Goal: Task Accomplishment & Management: Manage account settings

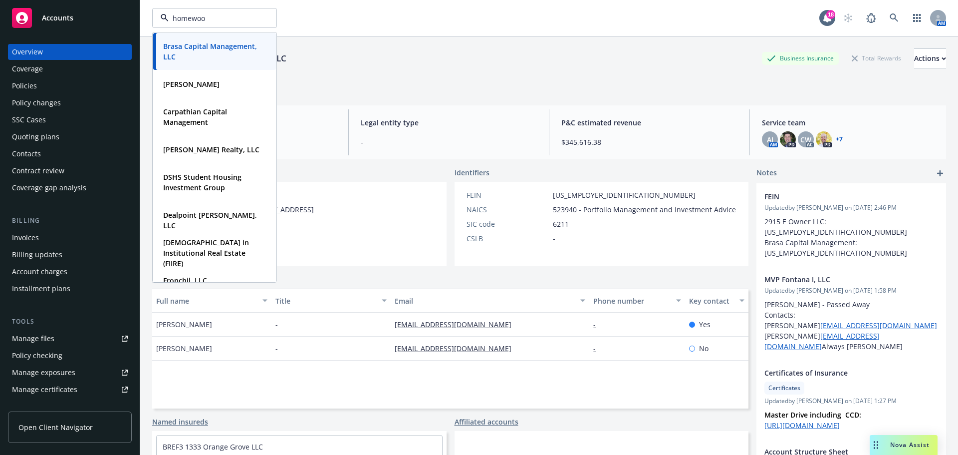
type input "homewood"
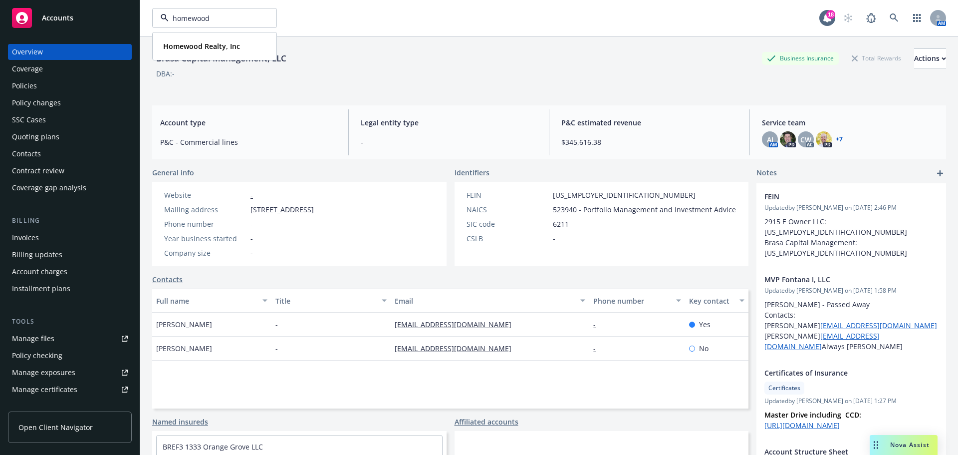
click at [194, 47] on strong "Homewood Realty, Inc" at bounding box center [201, 45] width 77 height 9
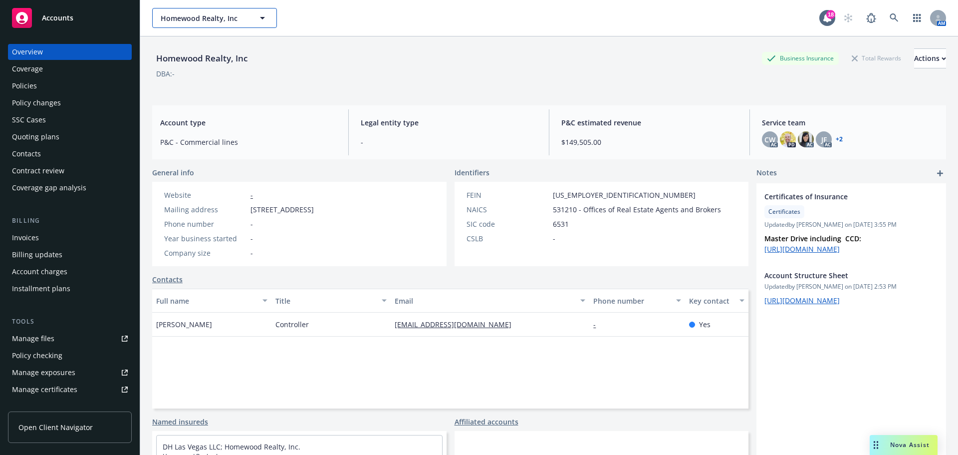
click at [211, 22] on span "Homewood Realty, Inc" at bounding box center [204, 18] width 86 height 10
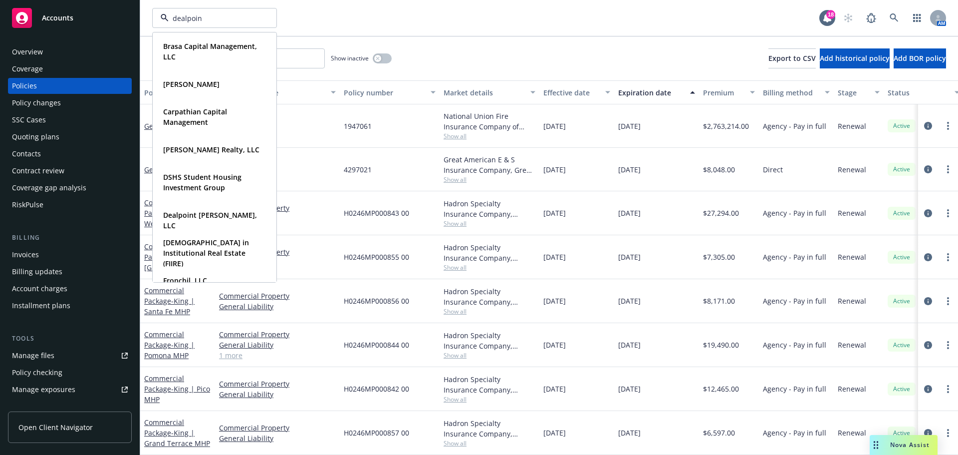
type input "dealpoint"
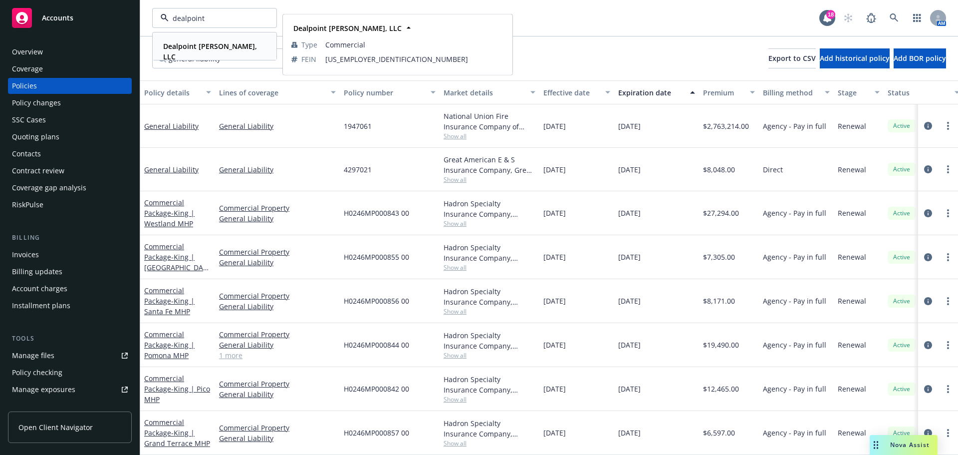
click at [201, 48] on strong "Dealpoint [PERSON_NAME], LLC" at bounding box center [210, 51] width 94 height 20
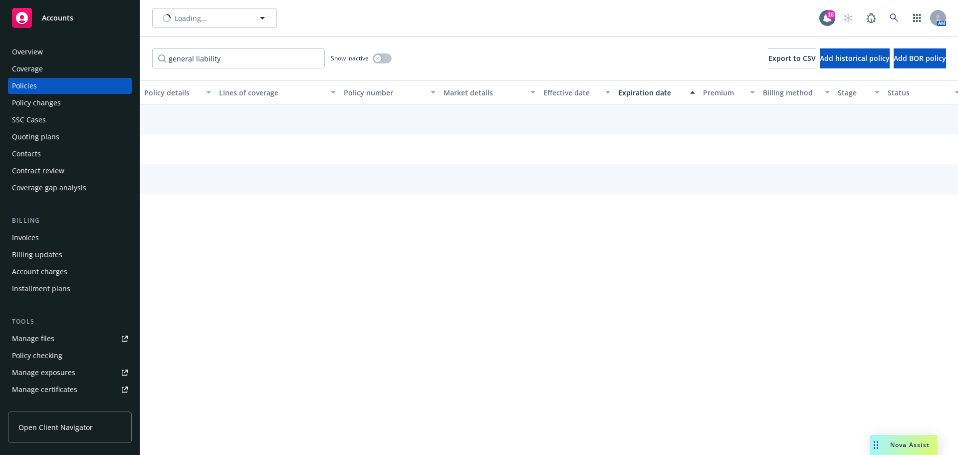
click at [44, 52] on div "Overview" at bounding box center [70, 52] width 116 height 16
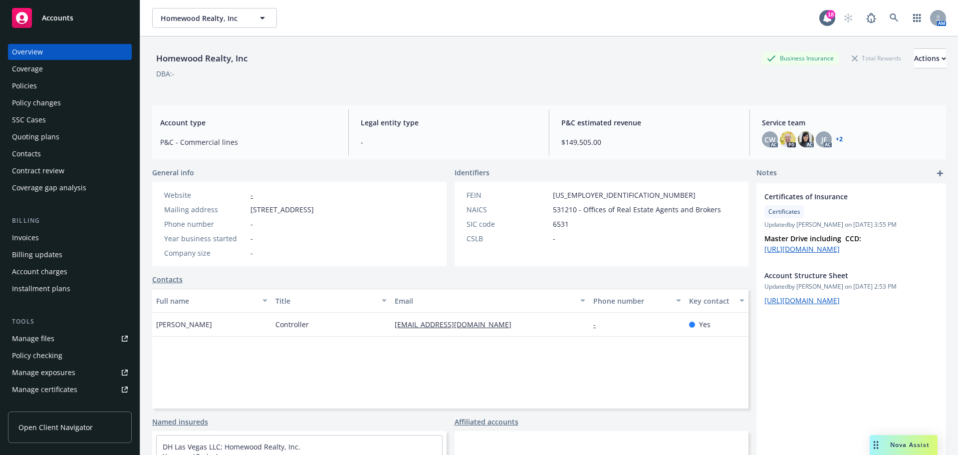
click at [33, 90] on div "Policies" at bounding box center [24, 86] width 25 height 16
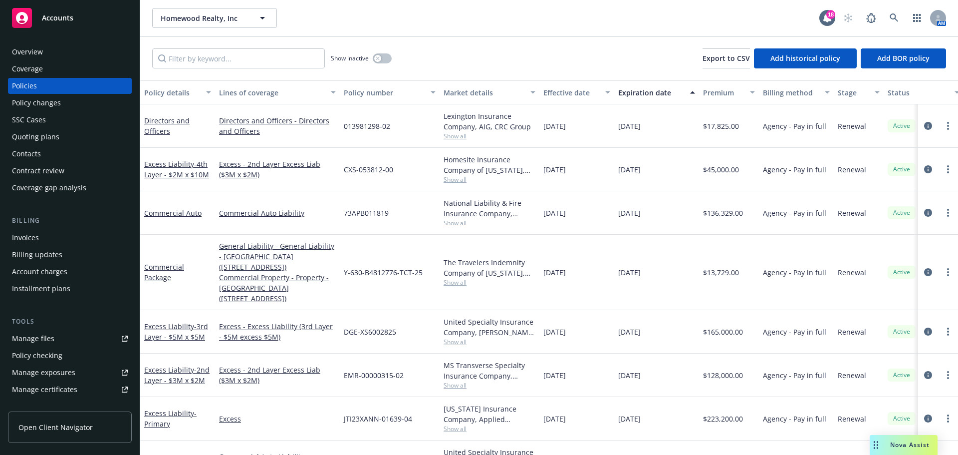
click at [419, 31] on div "Homewood Realty, Inc Homewood Realty, Inc 18 AM" at bounding box center [549, 18] width 818 height 36
click at [242, 61] on input "Filter by keyword..." at bounding box center [238, 58] width 173 height 20
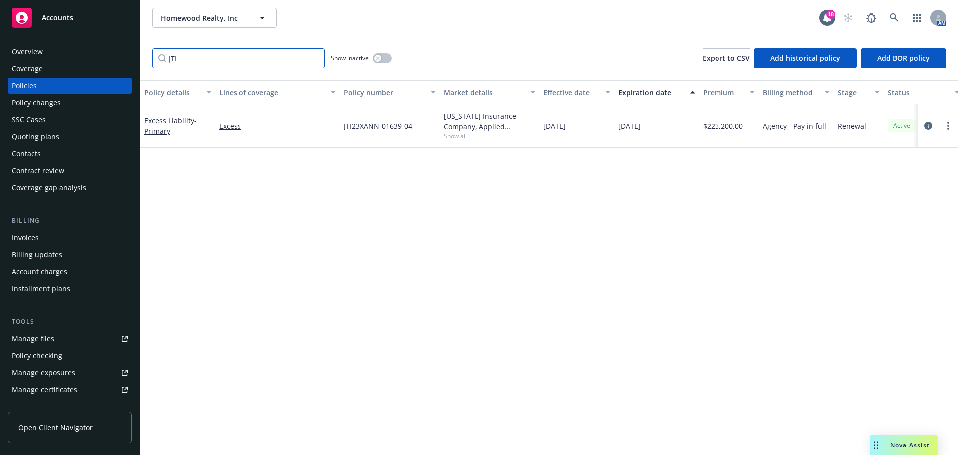
type input "JTI"
click at [942, 125] on link "more" at bounding box center [948, 126] width 12 height 12
click at [928, 124] on icon "circleInformation" at bounding box center [928, 126] width 8 height 8
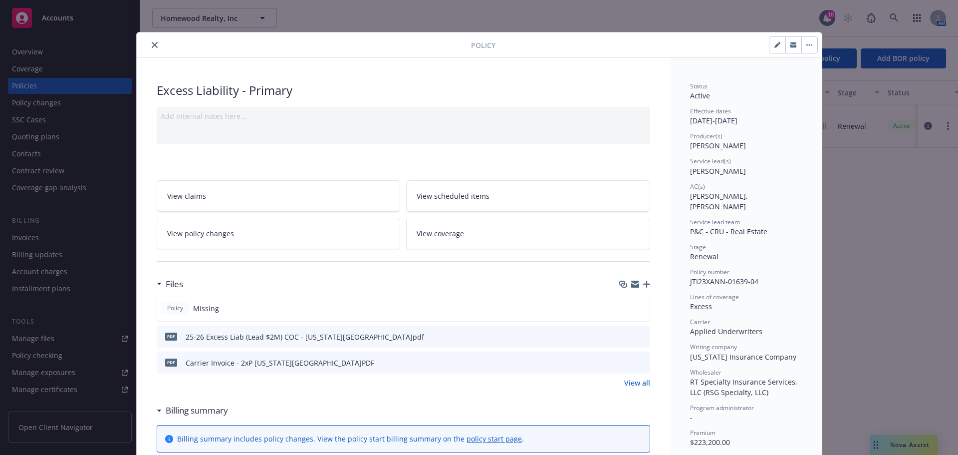
click at [774, 39] on button "button" at bounding box center [777, 45] width 16 height 16
select select "RENEWAL"
select select "12"
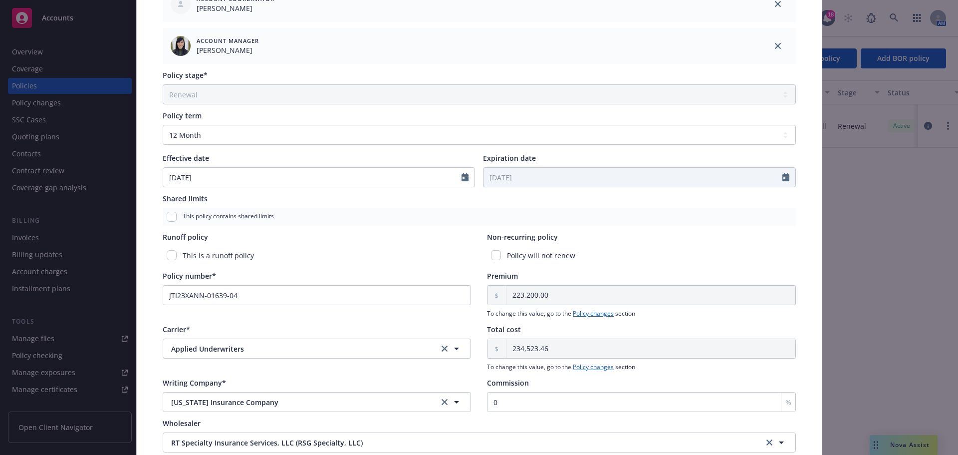
scroll to position [349, 0]
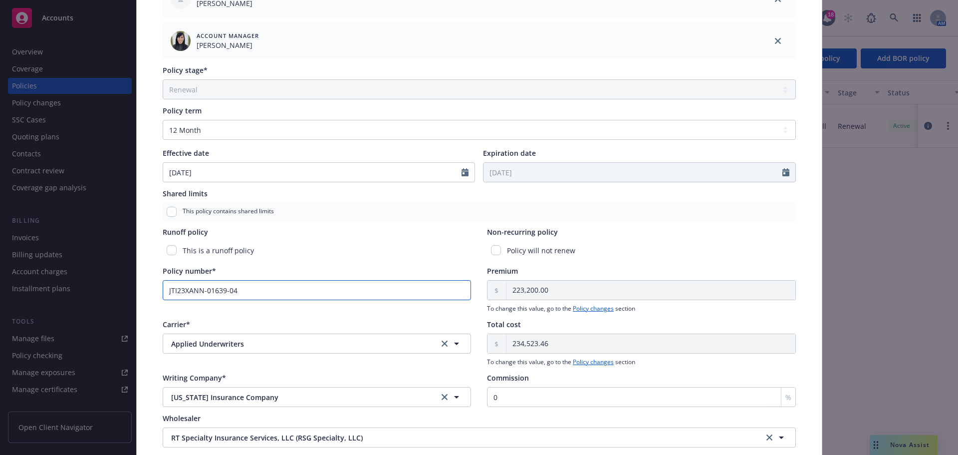
click at [180, 291] on input "JTI23XANN-01639-04" at bounding box center [317, 290] width 309 height 20
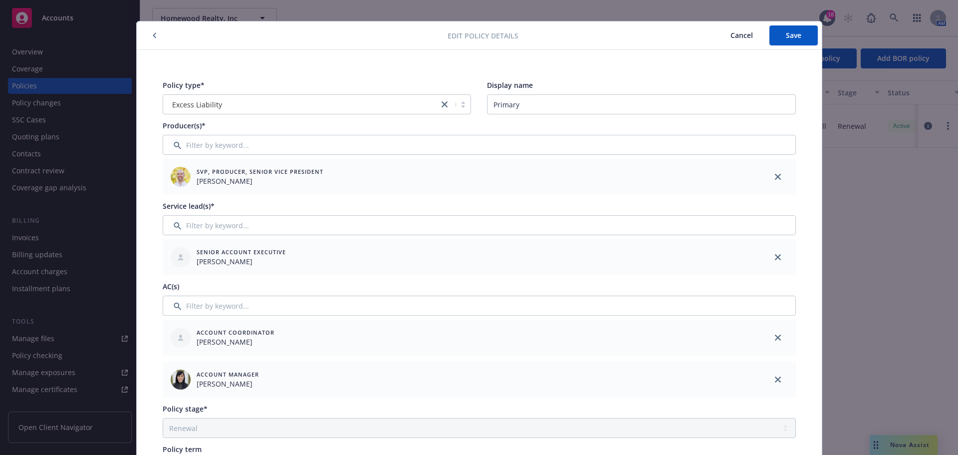
scroll to position [0, 0]
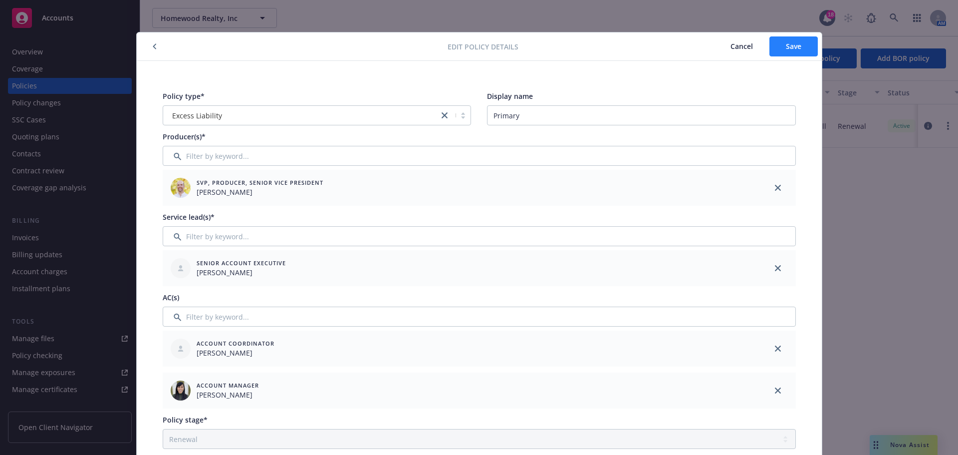
type input "JTI25XANN-01639-04"
click at [792, 47] on span "Save" at bounding box center [793, 45] width 15 height 9
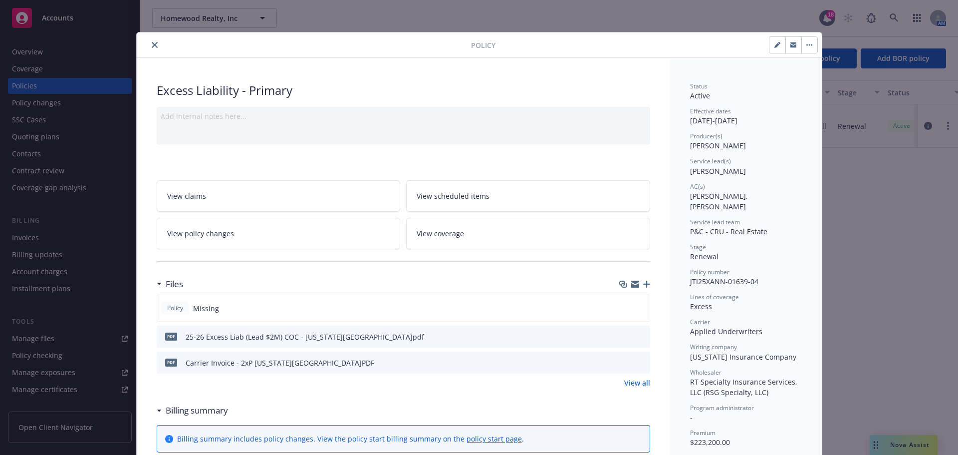
click at [643, 286] on icon "button" at bounding box center [646, 283] width 7 height 7
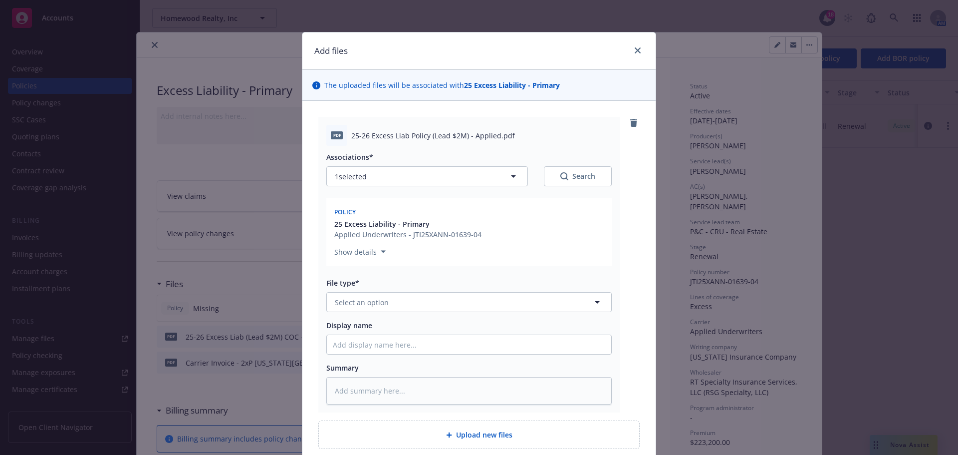
click at [401, 328] on div "Display name" at bounding box center [468, 325] width 285 height 10
click at [403, 346] on input "Display name" at bounding box center [469, 344] width 284 height 19
paste input "25-26 Excess Liab Policy (Lead $2M) - Applied"
type textarea "x"
type input "25-26 Excess Liab Policy (Lead $2M) - Applied"
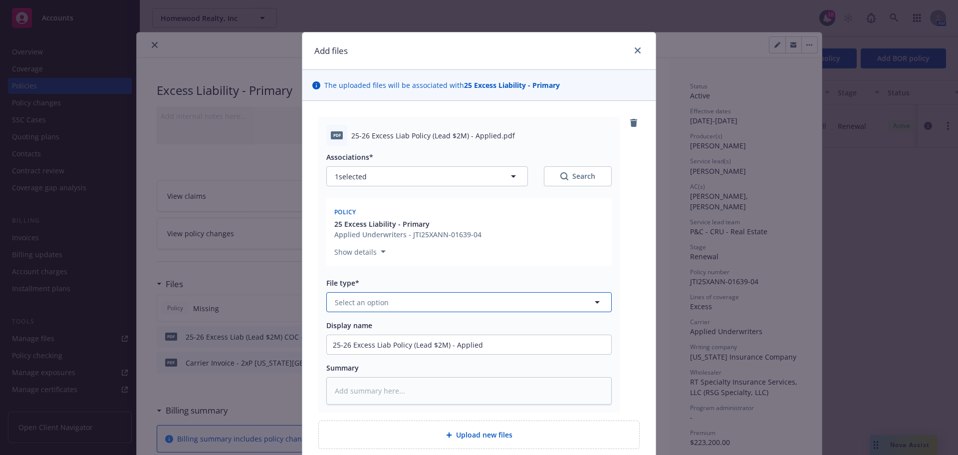
click at [431, 299] on button "Select an option" at bounding box center [468, 302] width 285 height 20
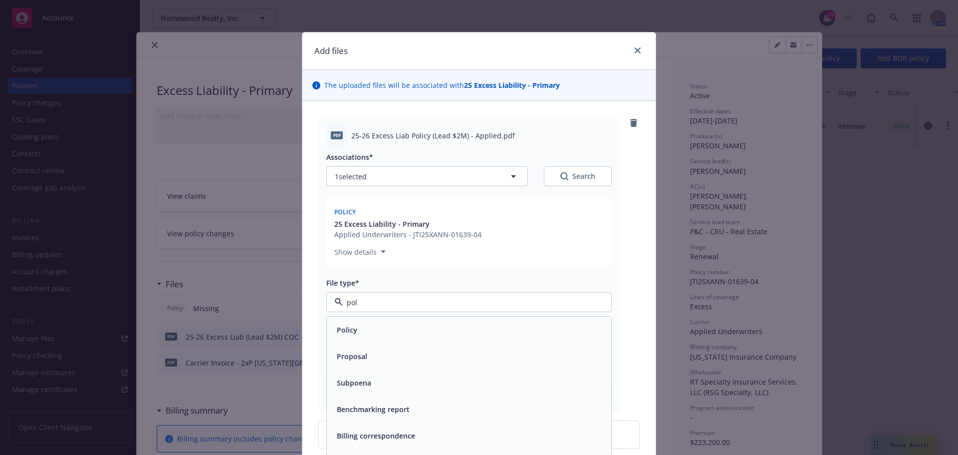
type input "poli"
click at [413, 324] on div "Policy" at bounding box center [469, 329] width 272 height 14
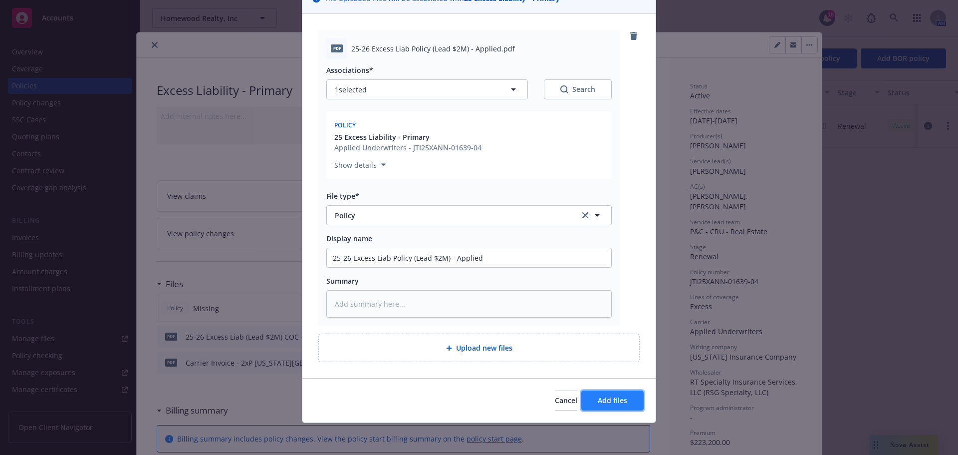
click at [613, 399] on span "Add files" at bounding box center [612, 399] width 29 height 9
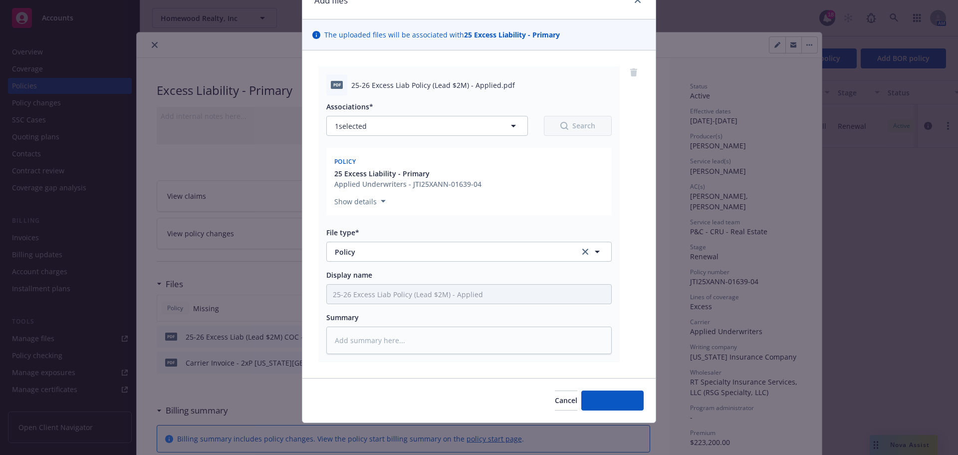
scroll to position [50, 0]
type textarea "x"
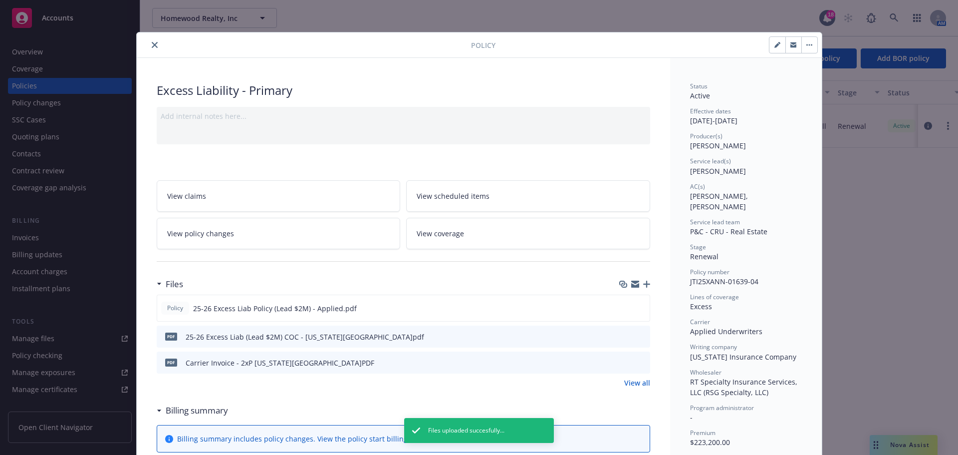
click at [152, 47] on icon "close" at bounding box center [155, 45] width 6 height 6
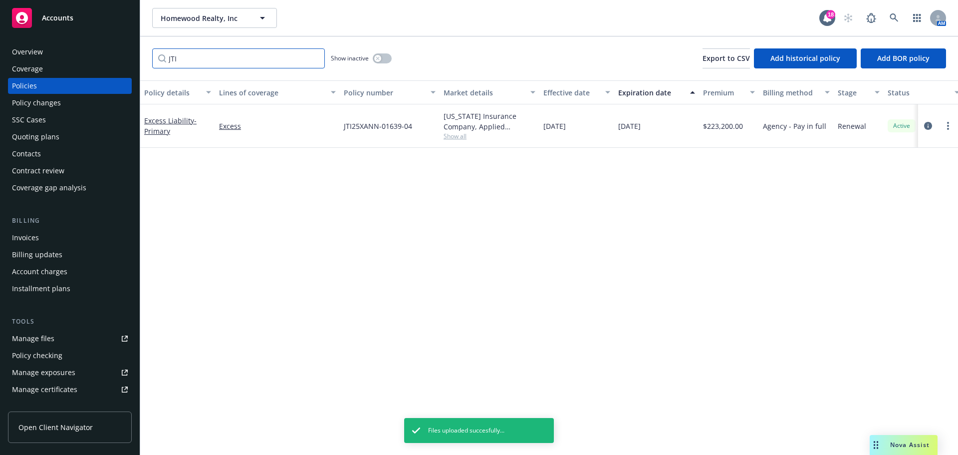
click at [218, 54] on input "JTI" at bounding box center [238, 58] width 173 height 20
drag, startPoint x: 203, startPoint y: 56, endPoint x: 107, endPoint y: 47, distance: 96.7
click at [107, 47] on div "Accounts Overview Coverage Policies Policy changes SSC Cases Quoting plans Cont…" at bounding box center [479, 227] width 958 height 455
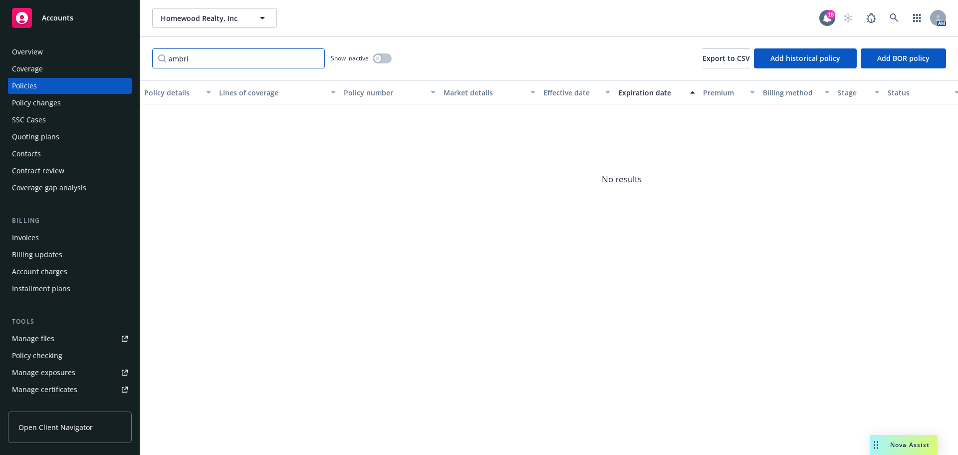
drag, startPoint x: 213, startPoint y: 66, endPoint x: 112, endPoint y: 64, distance: 101.3
click at [112, 64] on div "Accounts Overview Coverage Policies Policy changes SSC Cases Quoting plans Cont…" at bounding box center [479, 227] width 958 height 455
click at [211, 59] on input "ambri" at bounding box center [238, 58] width 173 height 20
click at [199, 57] on input "ambri" at bounding box center [238, 58] width 173 height 20
drag, startPoint x: 206, startPoint y: 58, endPoint x: 110, endPoint y: 59, distance: 95.3
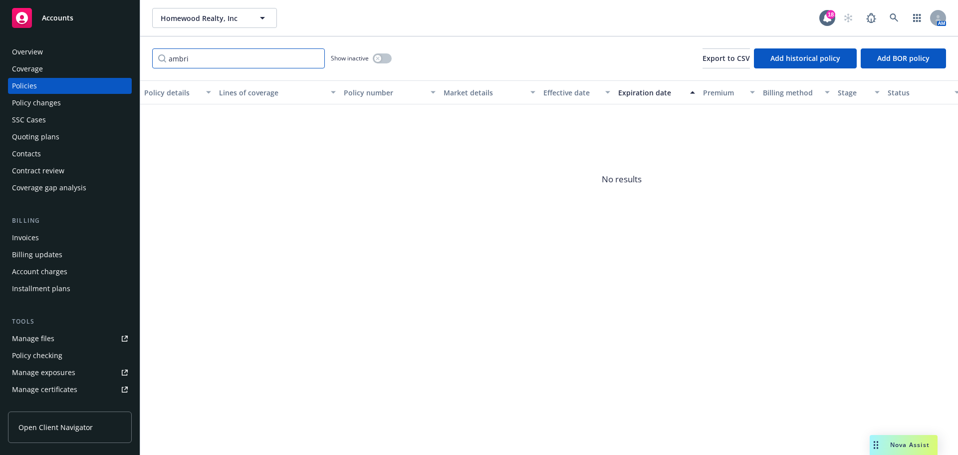
click at [110, 59] on div "Accounts Overview Coverage Policies Policy changes SSC Cases Quoting plans Cont…" at bounding box center [479, 227] width 958 height 455
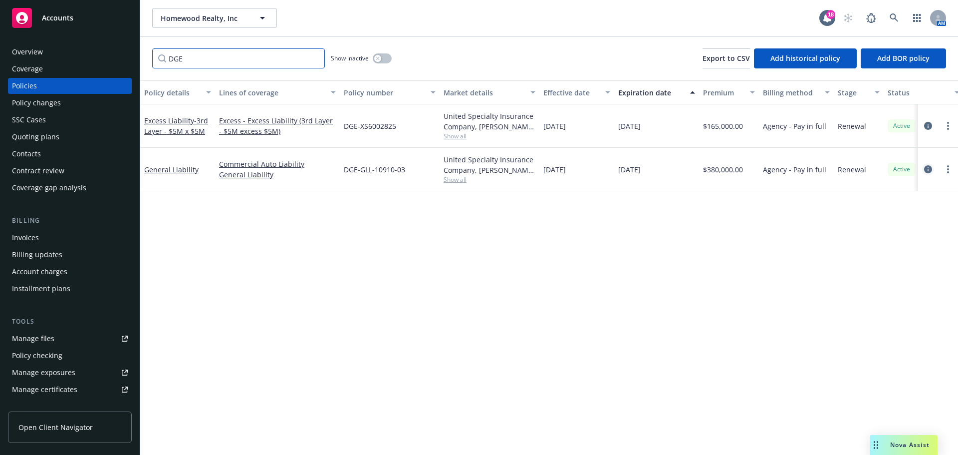
type input "DGE"
click at [925, 170] on icon "circleInformation" at bounding box center [928, 169] width 8 height 8
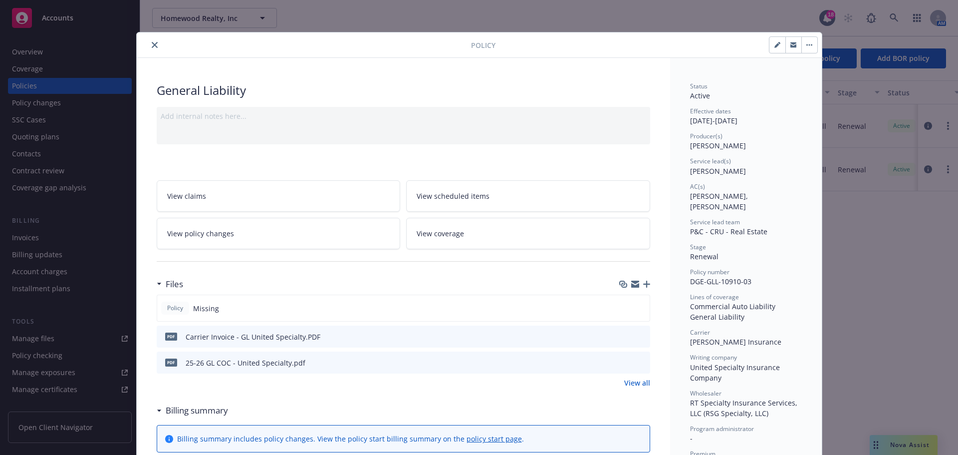
click at [643, 281] on icon "button" at bounding box center [646, 283] width 7 height 7
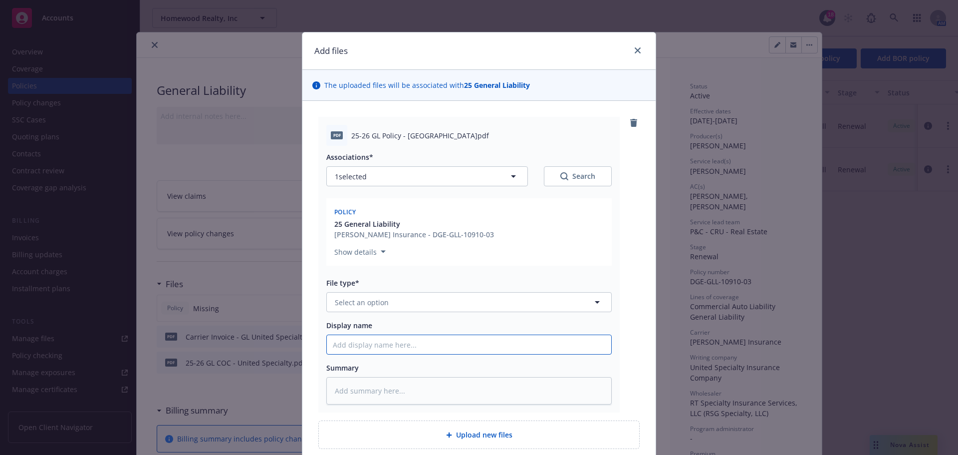
click at [385, 338] on input "Display name" at bounding box center [469, 344] width 284 height 19
paste input "25-26 GL Policy - [GEOGRAPHIC_DATA]"
type textarea "x"
type input "25-26 GL Policy - [GEOGRAPHIC_DATA]"
click at [383, 302] on span "Select an option" at bounding box center [362, 302] width 54 height 10
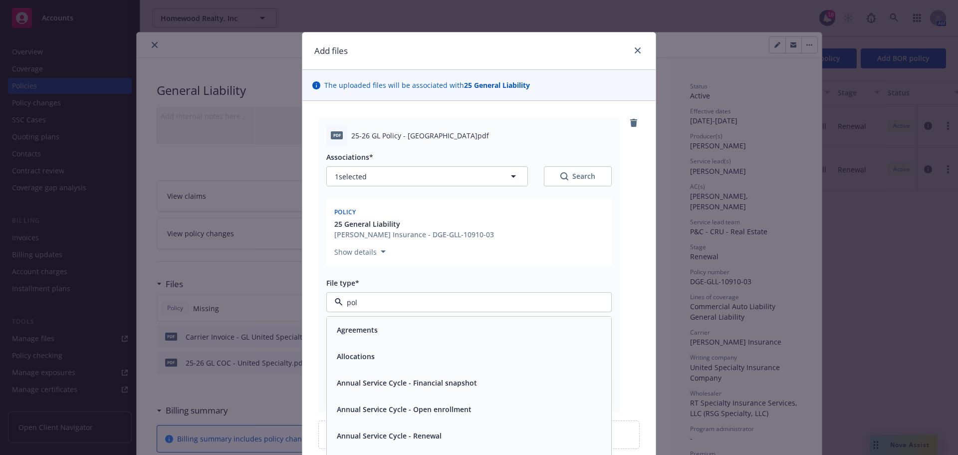
type input "poli"
click at [371, 322] on div "Policy" at bounding box center [469, 329] width 272 height 14
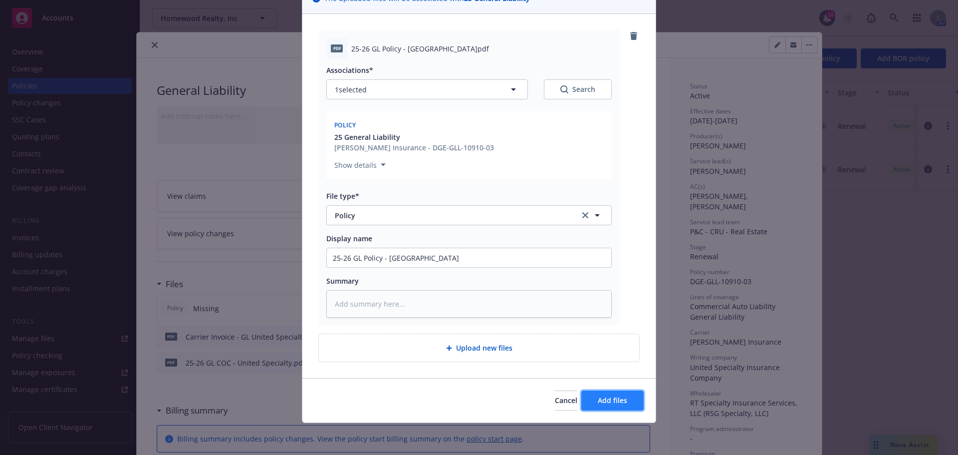
click at [606, 395] on button "Add files" at bounding box center [612, 400] width 62 height 20
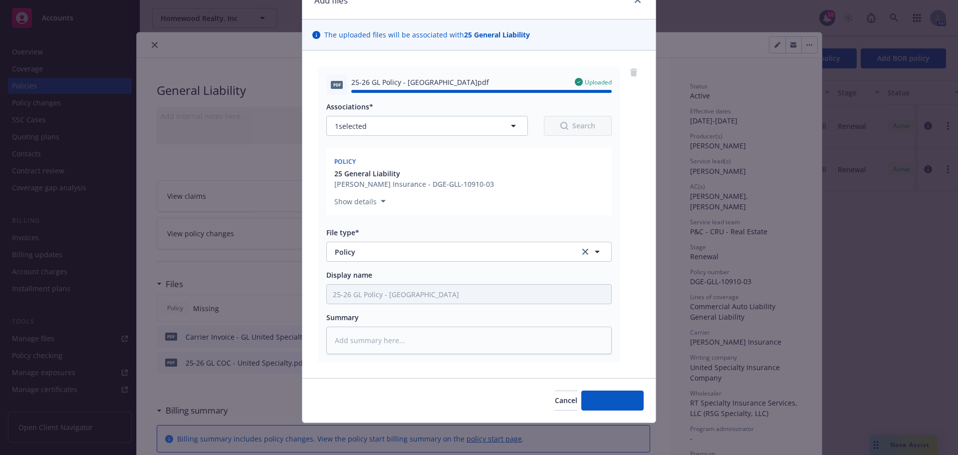
type textarea "x"
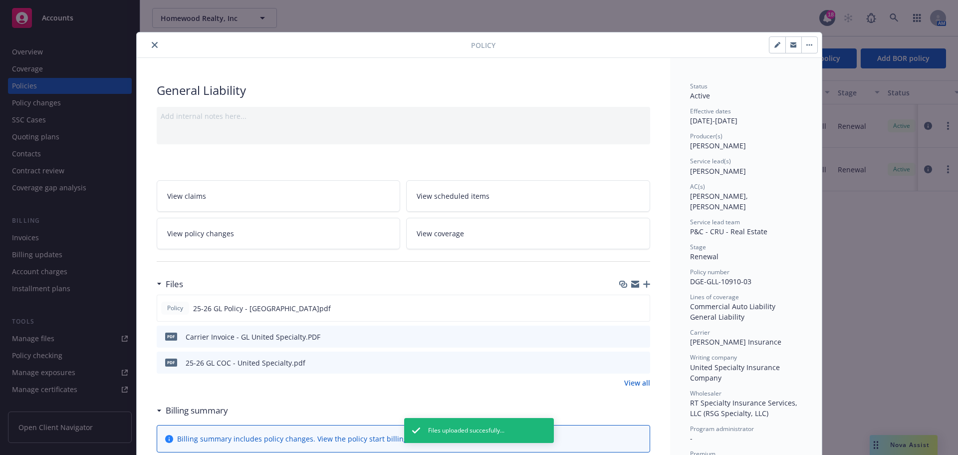
click at [152, 46] on icon "close" at bounding box center [155, 45] width 6 height 6
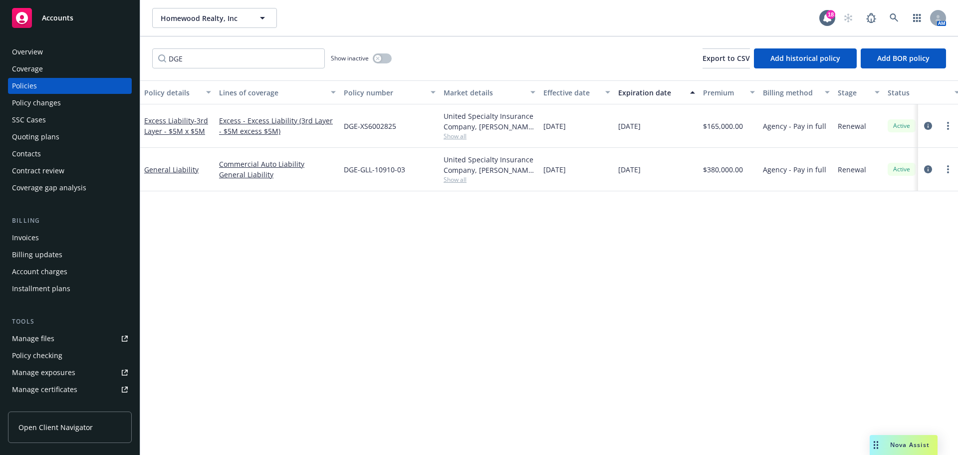
click at [441, 2] on div "Homewood Realty, Inc Homewood Realty, Inc 18 AM" at bounding box center [549, 18] width 818 height 36
click at [227, 23] on button "Homewood Realty, Inc" at bounding box center [214, 18] width 125 height 20
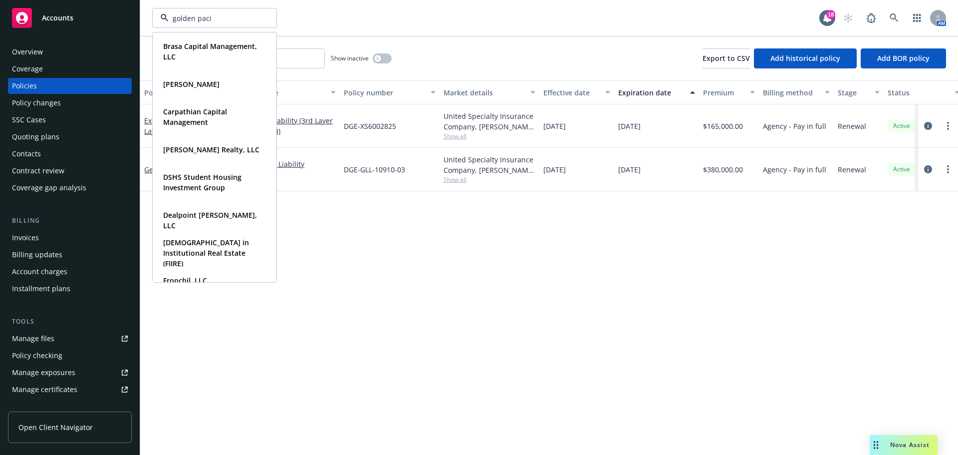
type input "golden pacif"
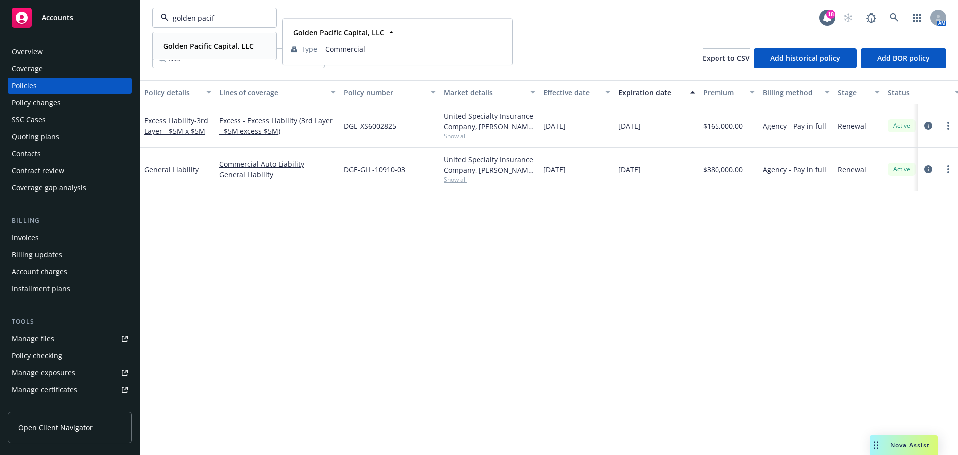
click at [206, 55] on div "Golden Pacific Capital, LLC Type Commercial" at bounding box center [214, 46] width 123 height 26
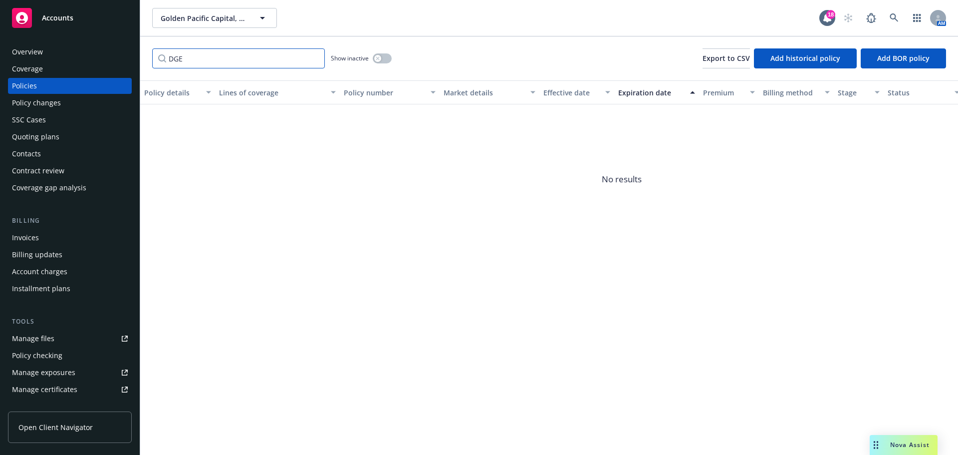
drag, startPoint x: 191, startPoint y: 57, endPoint x: 137, endPoint y: 58, distance: 54.4
click at [137, 58] on div "Accounts Overview Coverage Policies Policy changes SSC Cases Quoting plans Cont…" at bounding box center [479, 227] width 958 height 455
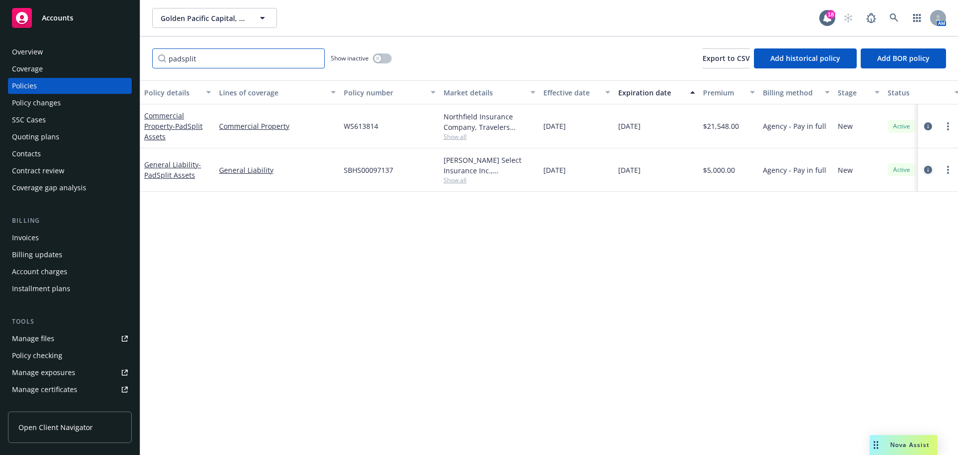
type input "padsplit"
click at [929, 171] on icon "circleInformation" at bounding box center [928, 170] width 8 height 8
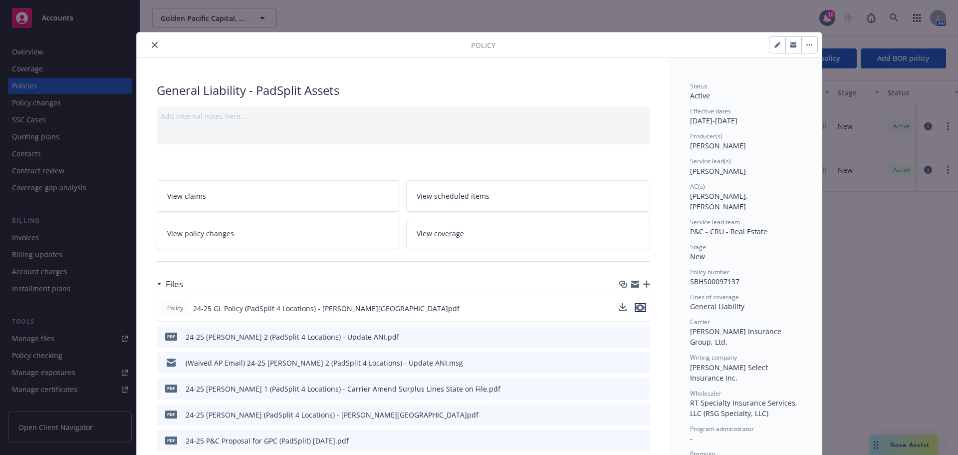
click at [640, 310] on icon "preview file" at bounding box center [640, 307] width 9 height 7
click at [153, 46] on icon "close" at bounding box center [155, 45] width 6 height 6
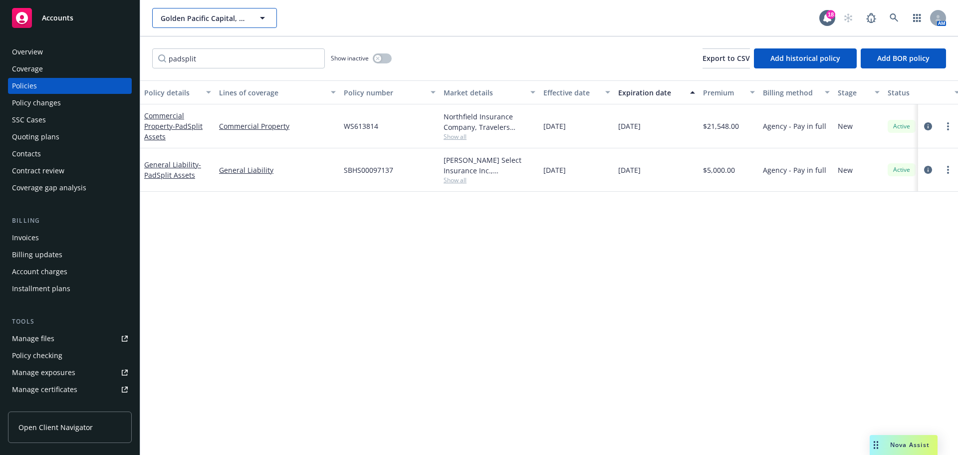
click at [223, 21] on span "Golden Pacific Capital, LLC" at bounding box center [204, 18] width 86 height 10
type input "the orden com"
click at [214, 37] on div "The Orden Company, LLC Type Commercial" at bounding box center [214, 46] width 123 height 26
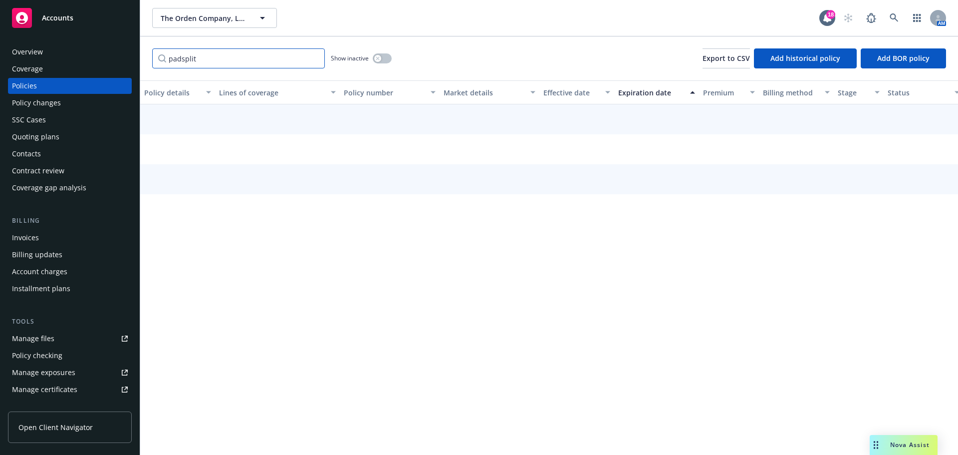
drag, startPoint x: 213, startPoint y: 54, endPoint x: 118, endPoint y: 59, distance: 94.4
click at [118, 59] on div "Accounts Overview Coverage Policies Policy changes SSC Cases Quoting plans Cont…" at bounding box center [479, 227] width 958 height 455
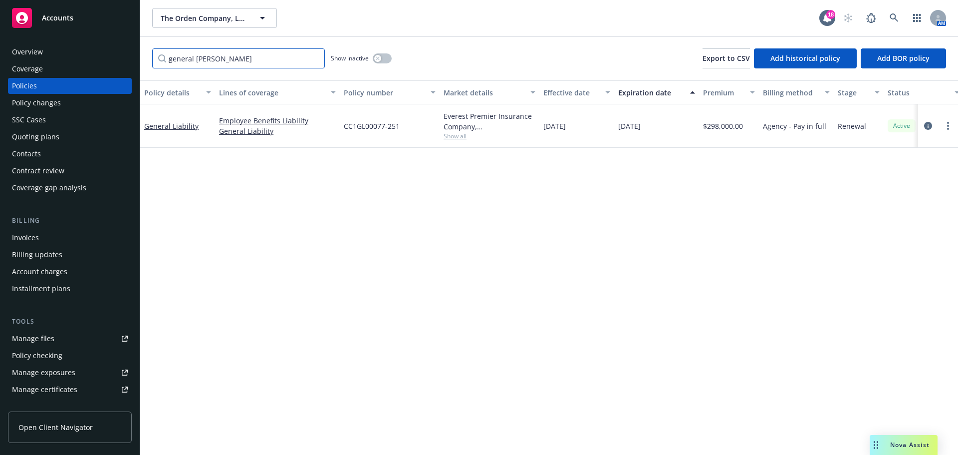
type input "general [PERSON_NAME]"
click at [378, 61] on div "button" at bounding box center [377, 58] width 7 height 7
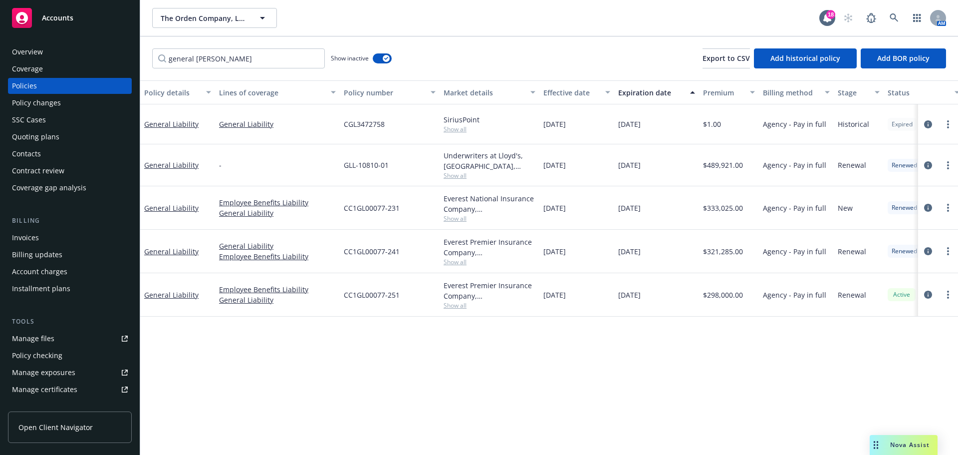
drag, startPoint x: 291, startPoint y: 0, endPoint x: 325, endPoint y: 82, distance: 89.0
click at [291, 0] on div "The Orden Company, LLC The Orden Company, LLC 18 AM" at bounding box center [549, 18] width 818 height 36
drag, startPoint x: 402, startPoint y: 248, endPoint x: 341, endPoint y: 253, distance: 61.6
click at [341, 253] on div "CC1GL00077-241" at bounding box center [390, 251] width 100 height 43
copy span "CC1GL00077-241"
